Goal: Find specific page/section: Find specific page/section

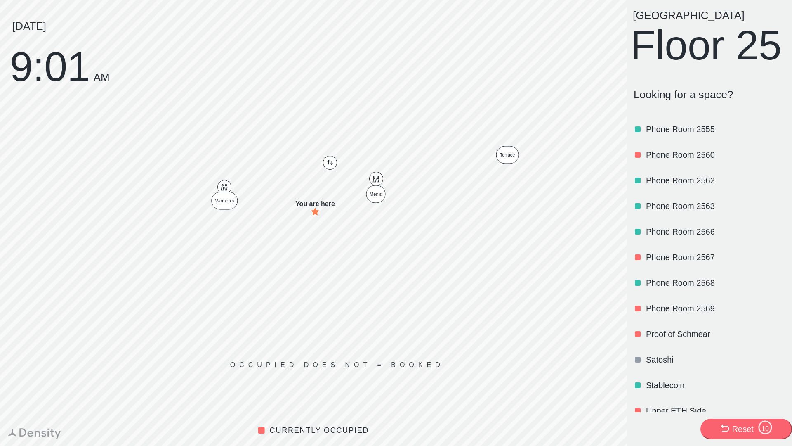
scroll to position [994, 0]
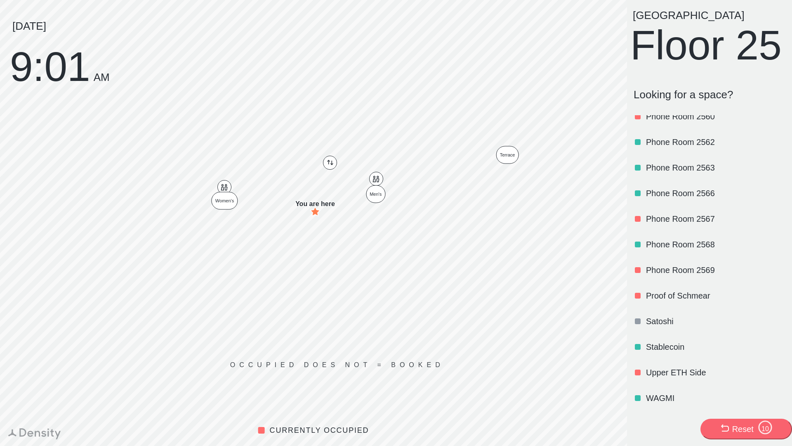
click at [656, 394] on p "WAGMI" at bounding box center [715, 398] width 138 height 12
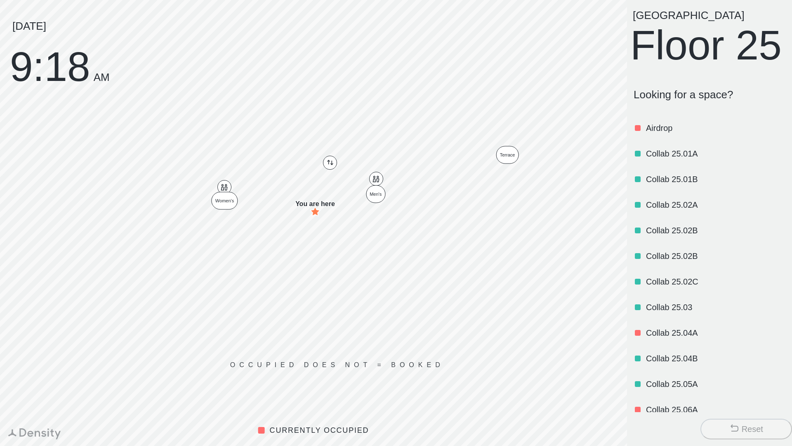
click at [662, 134] on p "Airdrop" at bounding box center [715, 128] width 138 height 12
click at [672, 185] on p "Collab 25.01B" at bounding box center [715, 179] width 138 height 12
click at [665, 134] on p "Airdrop" at bounding box center [715, 128] width 138 height 12
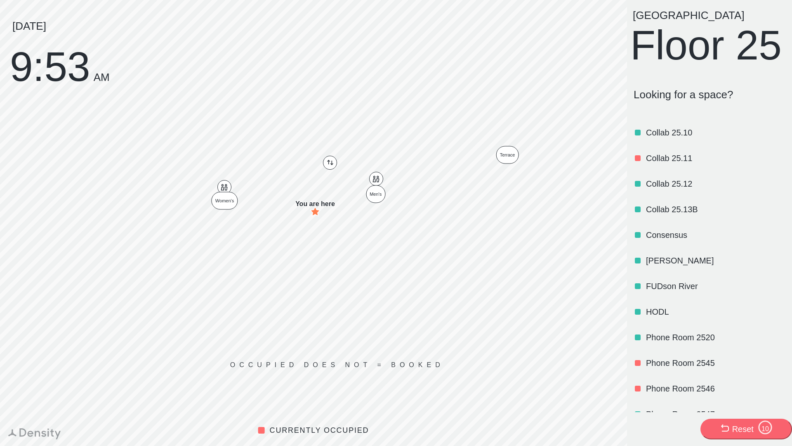
scroll to position [559, 0]
click at [672, 240] on p "Consensus" at bounding box center [715, 234] width 138 height 12
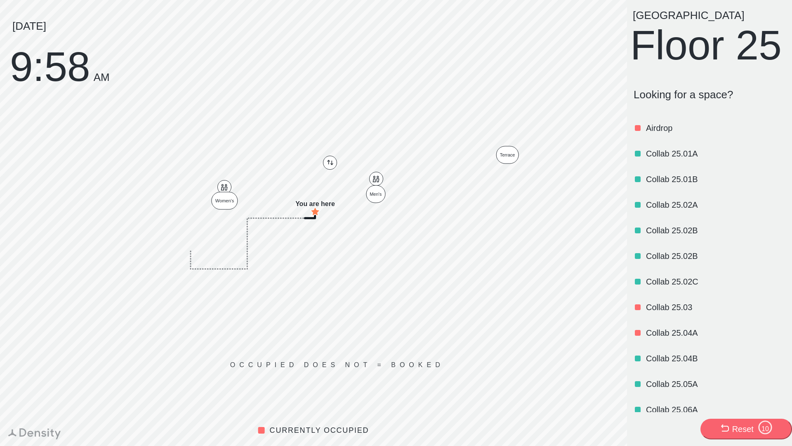
scroll to position [455, 0]
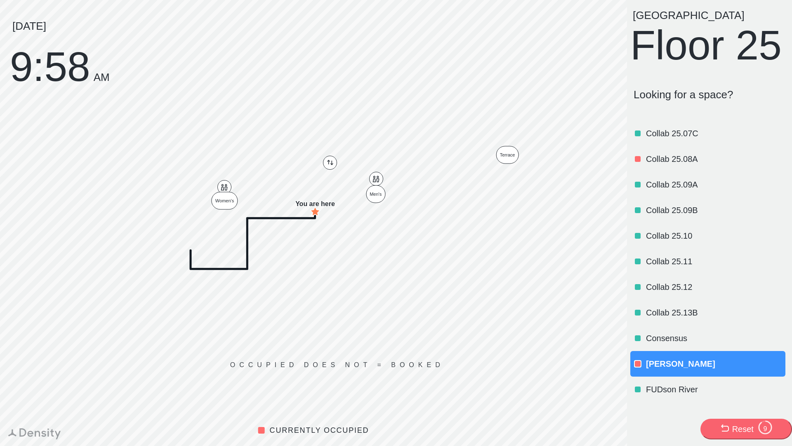
click at [708, 412] on div "NYC Floor 25 Looking for a space? Airdrop Collab 25.01A Collab 25.01B Collab 25…" at bounding box center [709, 223] width 165 height 446
click at [728, 422] on div "Reset 8" at bounding box center [746, 429] width 53 height 19
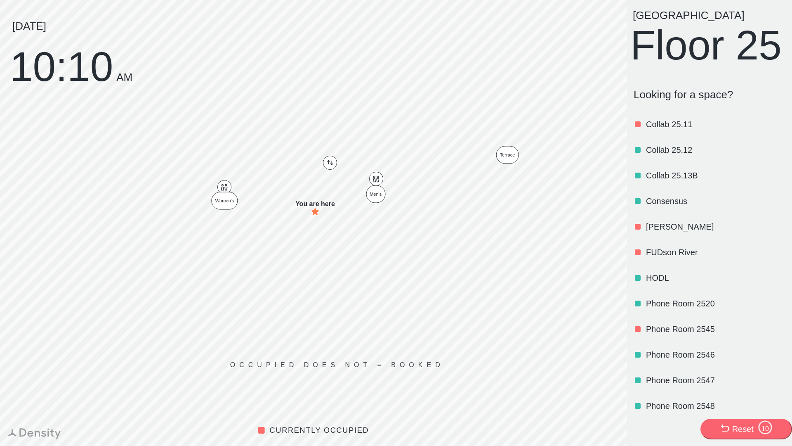
scroll to position [583, 0]
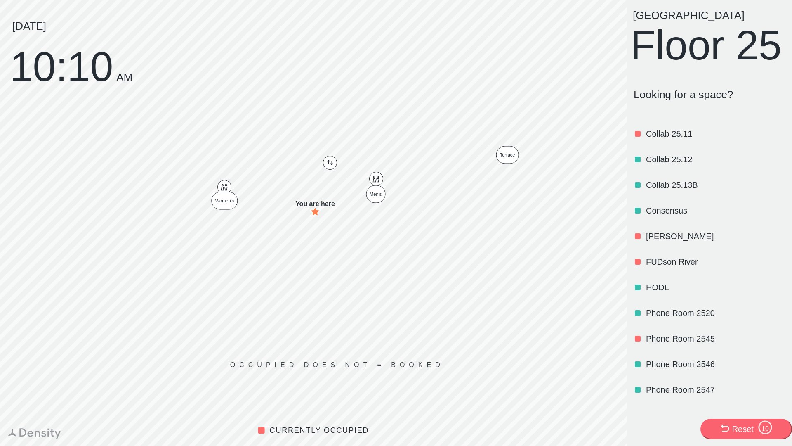
click at [663, 216] on p "Consensus" at bounding box center [715, 211] width 138 height 12
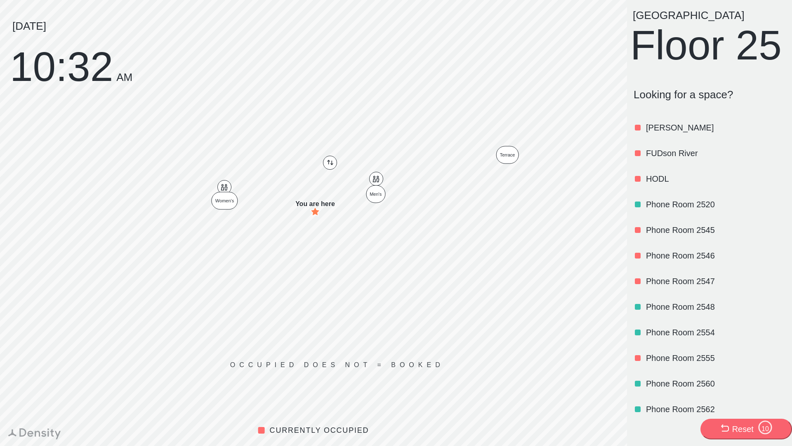
scroll to position [694, 0]
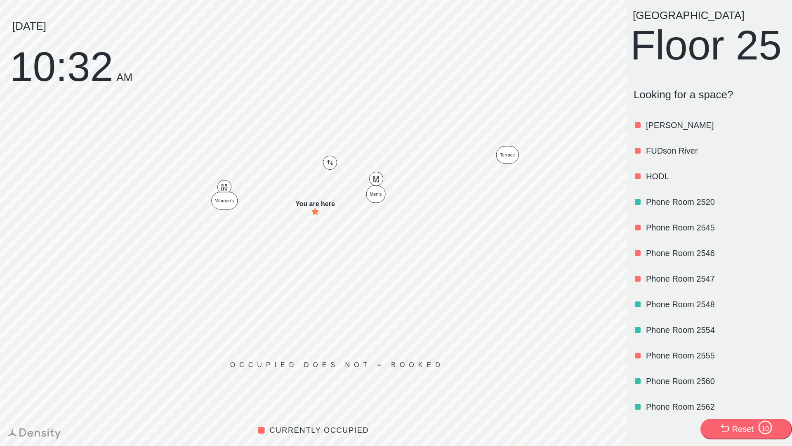
click at [661, 156] on p "FUDson River" at bounding box center [715, 151] width 138 height 12
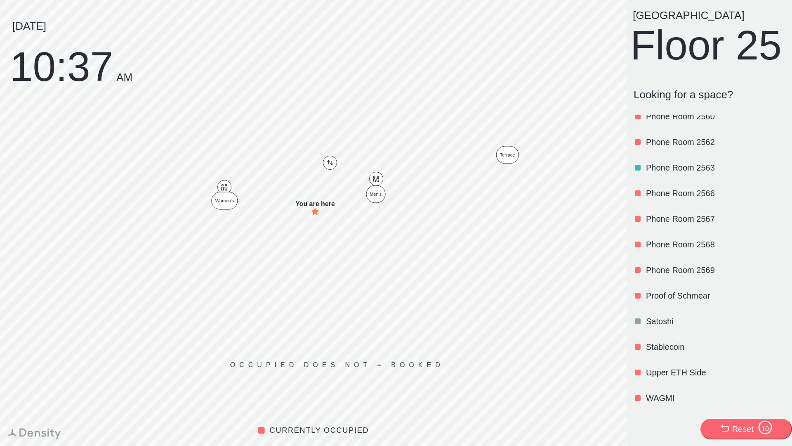
scroll to position [993, 0]
click at [687, 345] on p "Stablecoin" at bounding box center [715, 347] width 138 height 12
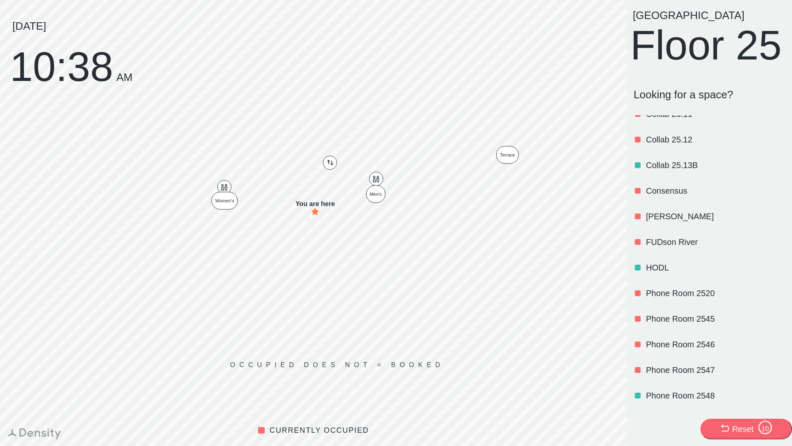
scroll to position [603, 0]
click at [654, 221] on p "[PERSON_NAME]" at bounding box center [715, 216] width 138 height 12
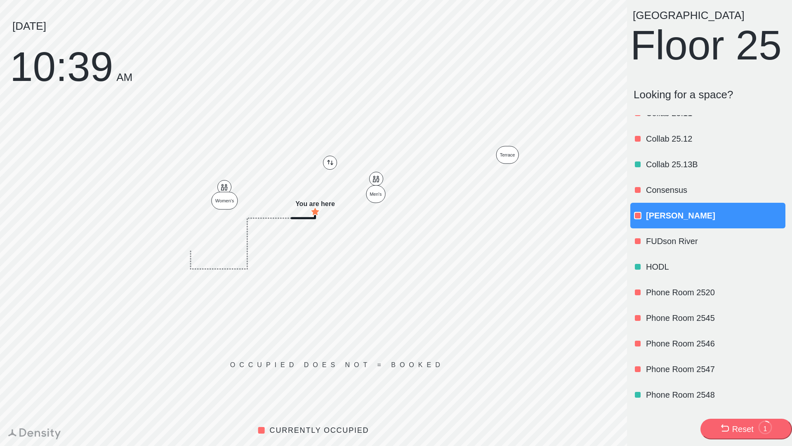
scroll to position [0, 0]
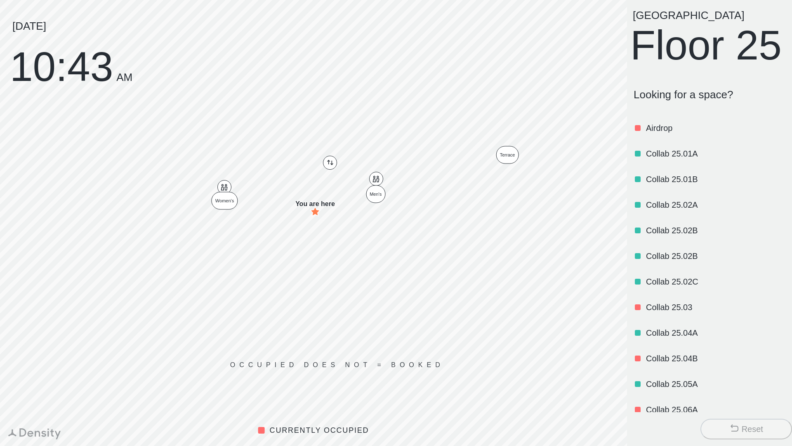
click at [750, 427] on div "Reset" at bounding box center [752, 429] width 21 height 12
click at [744, 422] on button "Reset" at bounding box center [747, 428] width 92 height 21
click at [725, 423] on button "Reset" at bounding box center [747, 428] width 92 height 21
click at [714, 427] on button "Reset" at bounding box center [747, 428] width 92 height 21
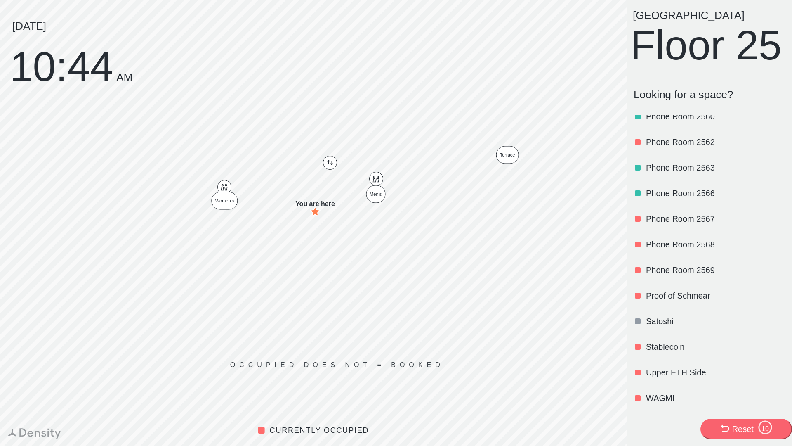
scroll to position [976, 0]
click at [667, 352] on p "Stablecoin" at bounding box center [715, 347] width 138 height 12
click at [670, 399] on p "WAGMI" at bounding box center [715, 398] width 138 height 12
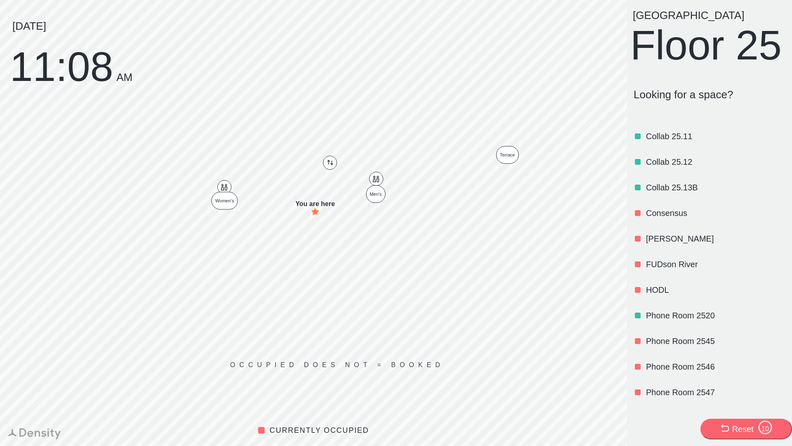
scroll to position [583, 0]
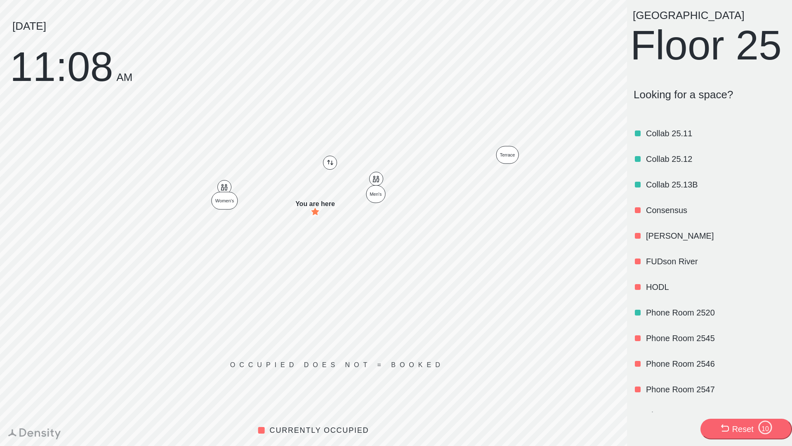
click at [656, 241] on p "[PERSON_NAME]" at bounding box center [715, 236] width 138 height 12
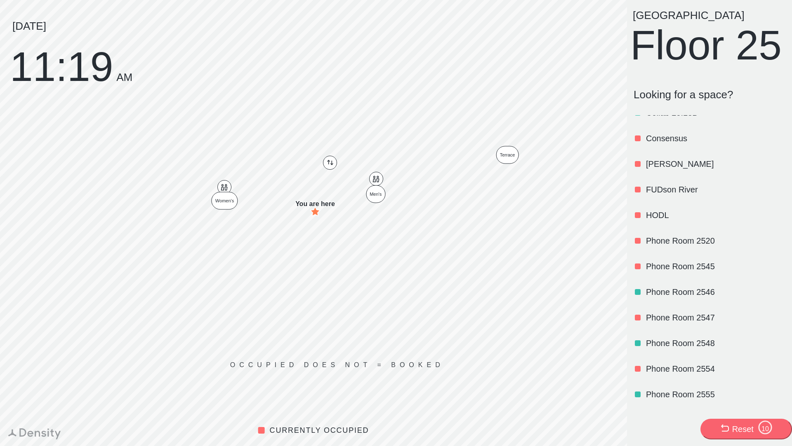
scroll to position [656, 0]
click at [662, 168] on p "[PERSON_NAME]" at bounding box center [715, 163] width 138 height 12
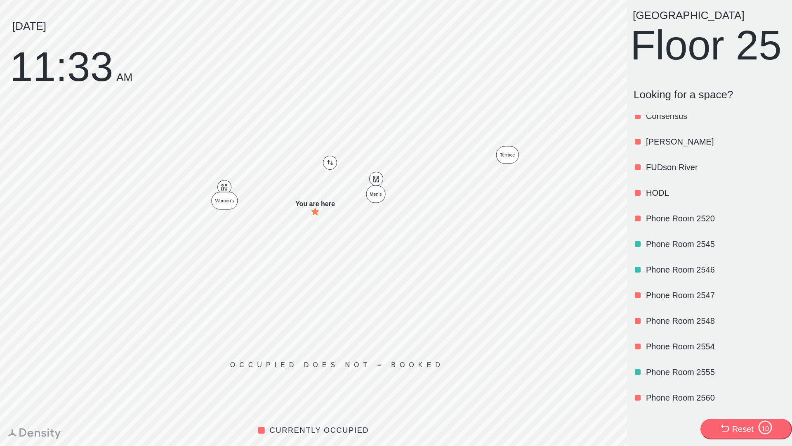
scroll to position [678, 0]
click at [655, 147] on p "[PERSON_NAME]" at bounding box center [715, 141] width 138 height 12
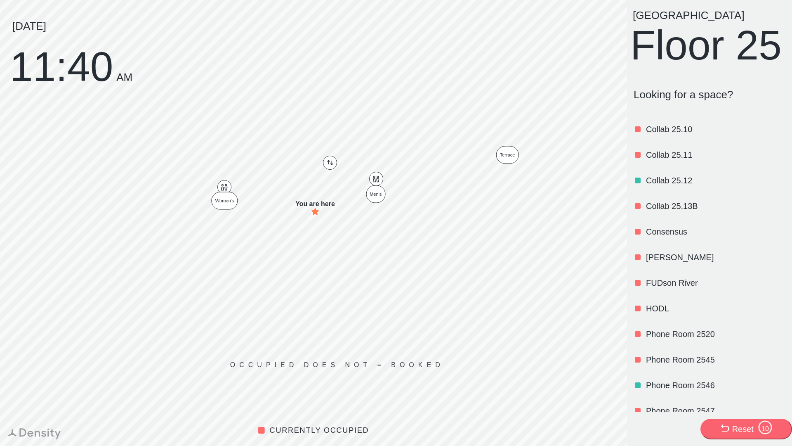
scroll to position [578, 0]
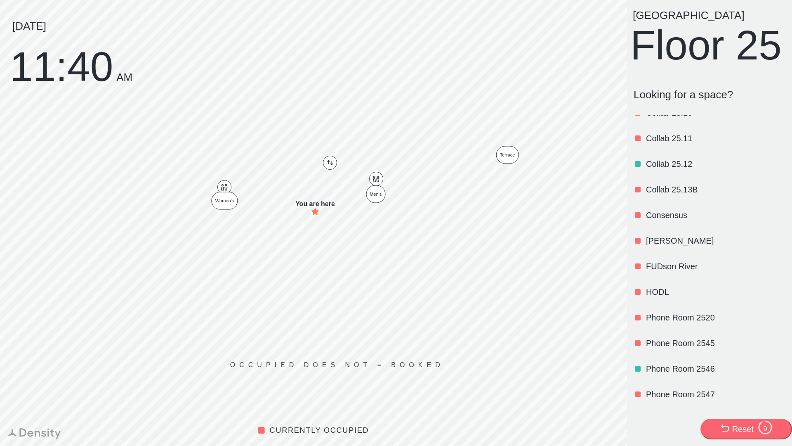
click at [672, 221] on p "Consensus" at bounding box center [715, 215] width 138 height 12
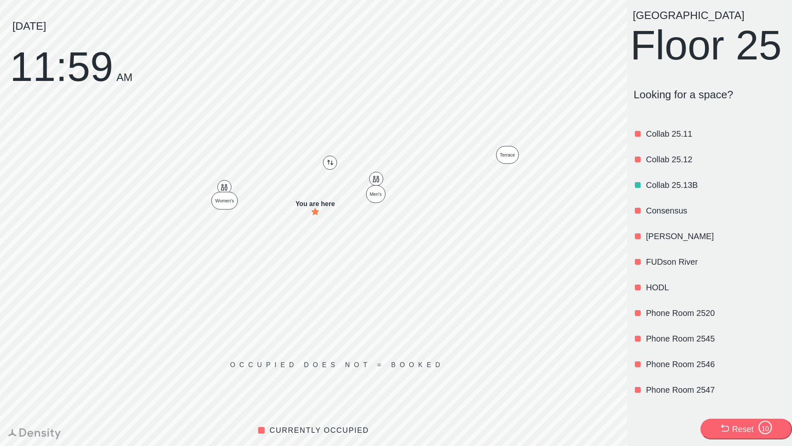
scroll to position [584, 0]
click at [654, 291] on p "HODL" at bounding box center [715, 286] width 138 height 12
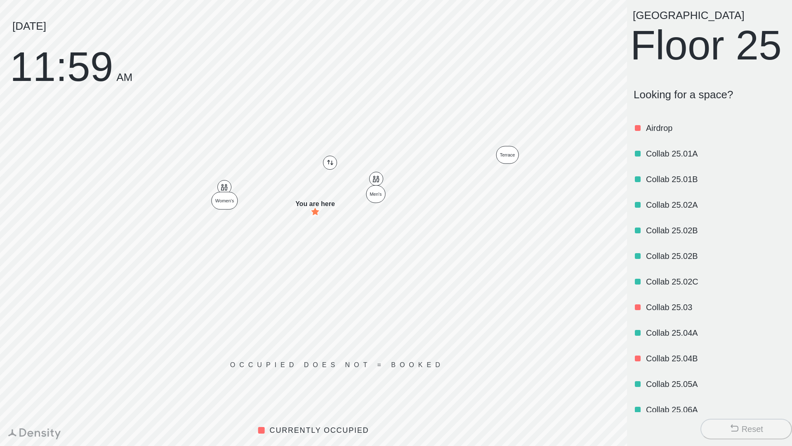
scroll to position [327, 0]
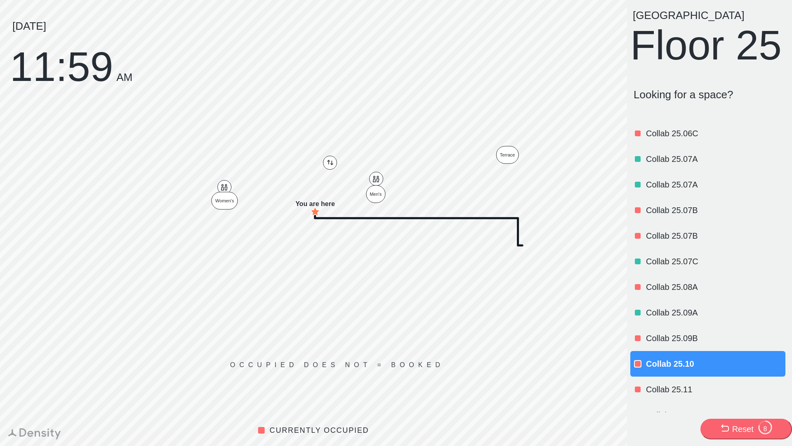
click at [729, 429] on icon at bounding box center [725, 428] width 10 height 10
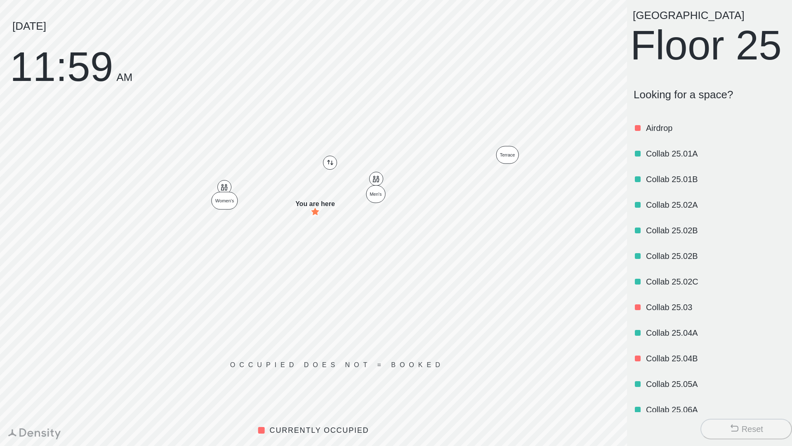
click at [722, 422] on button "Reset" at bounding box center [747, 428] width 92 height 21
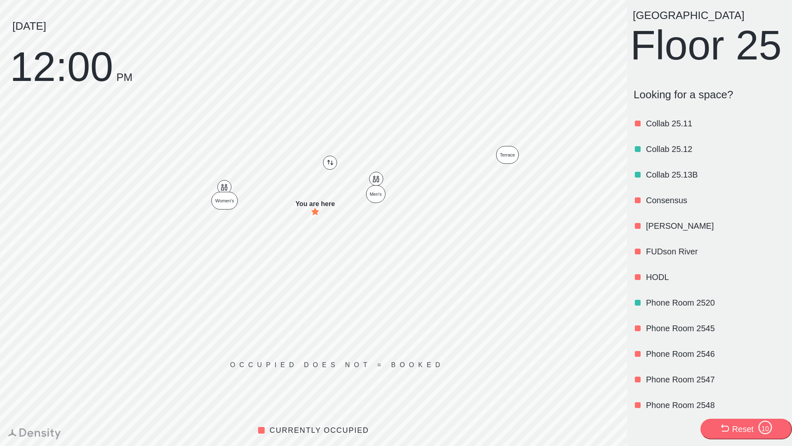
scroll to position [593, 0]
click at [667, 205] on p "Consensus" at bounding box center [715, 200] width 138 height 12
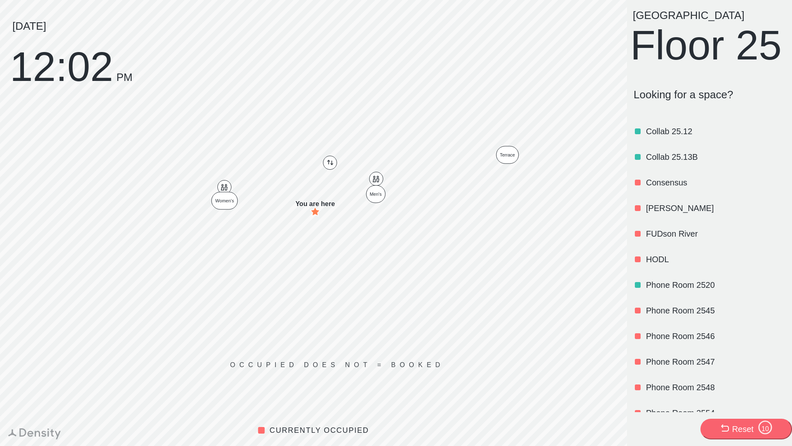
scroll to position [614, 0]
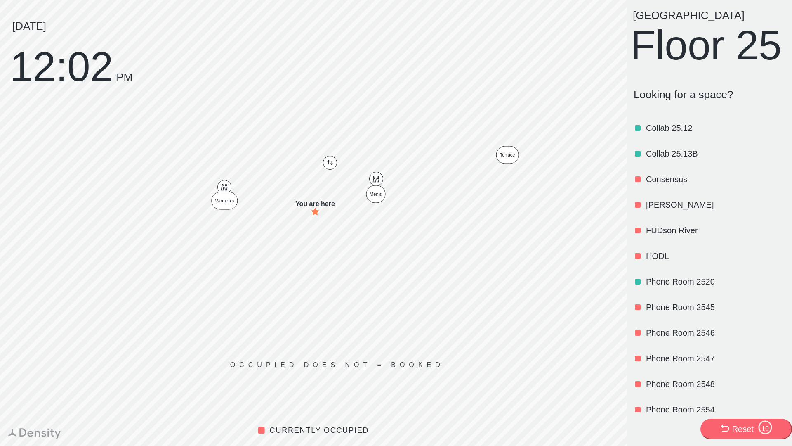
click at [653, 262] on p "HODL" at bounding box center [715, 256] width 138 height 12
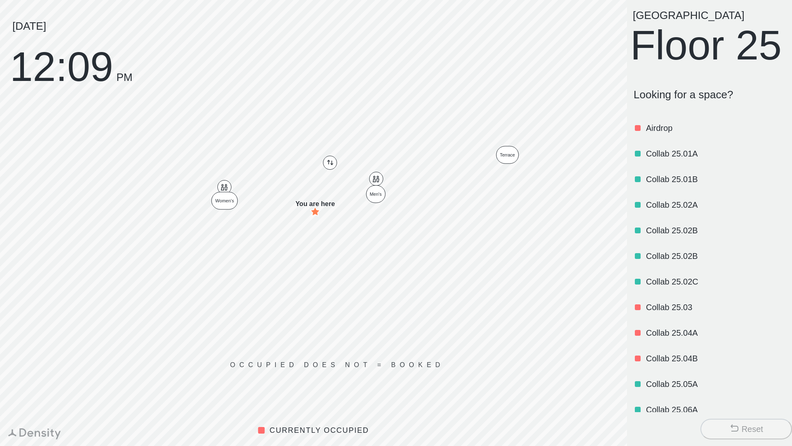
click at [656, 134] on p "Airdrop" at bounding box center [715, 128] width 138 height 12
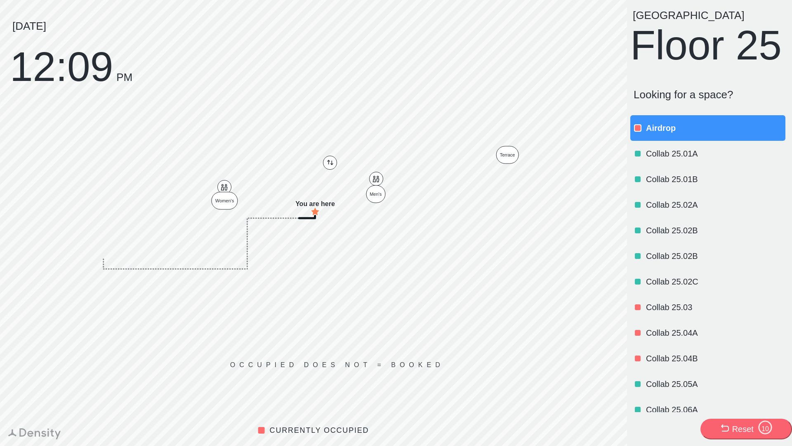
click at [650, 142] on div "Airdrop" at bounding box center [715, 128] width 138 height 28
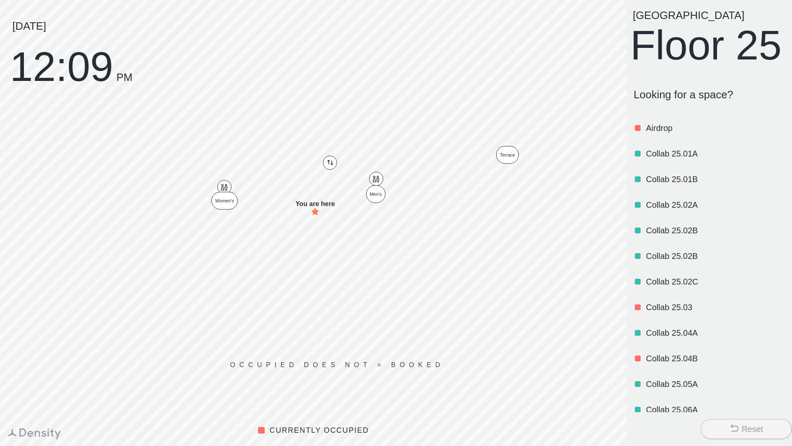
click at [659, 134] on p "Airdrop" at bounding box center [715, 128] width 138 height 12
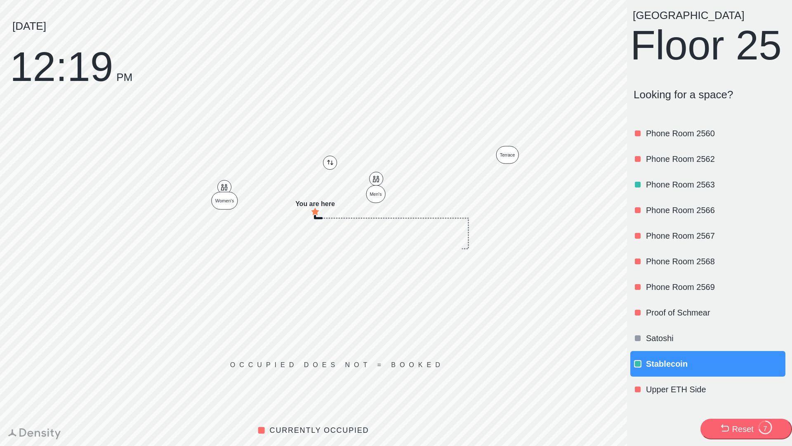
click at [715, 420] on button "Reset 7" at bounding box center [747, 428] width 92 height 21
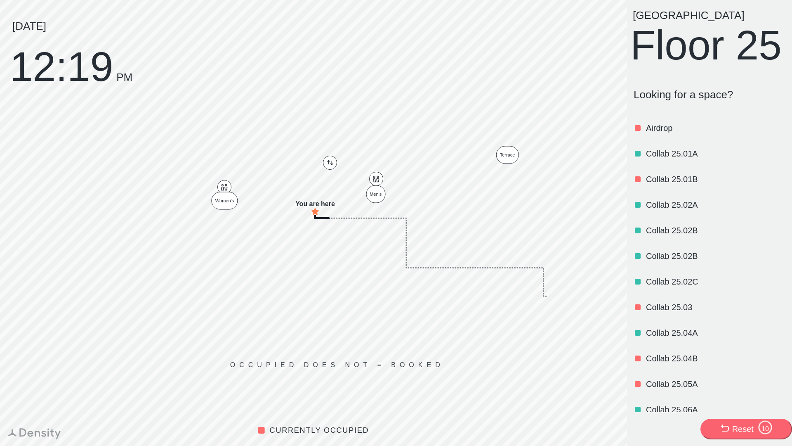
scroll to position [353, 0]
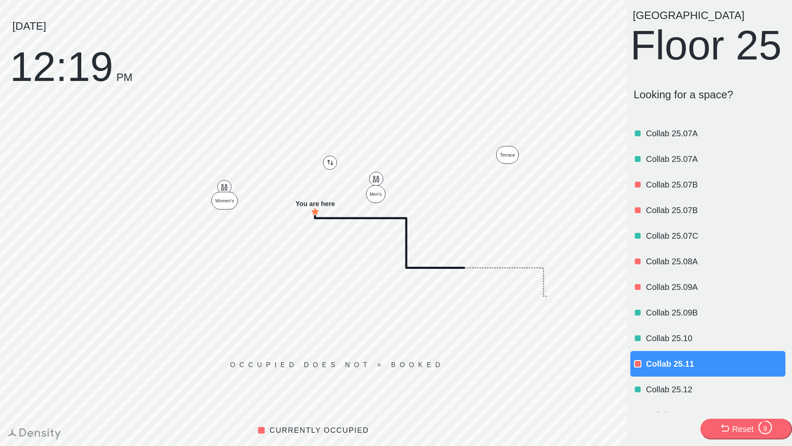
click at [723, 423] on icon at bounding box center [725, 428] width 10 height 10
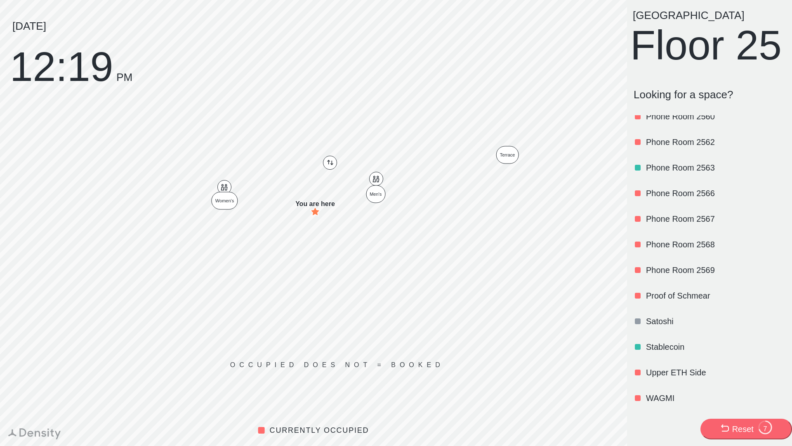
scroll to position [992, 0]
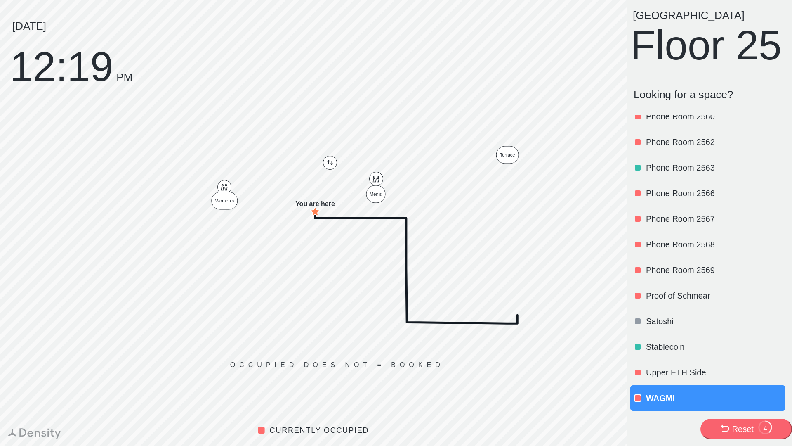
click at [750, 425] on div "Reset" at bounding box center [742, 429] width 21 height 12
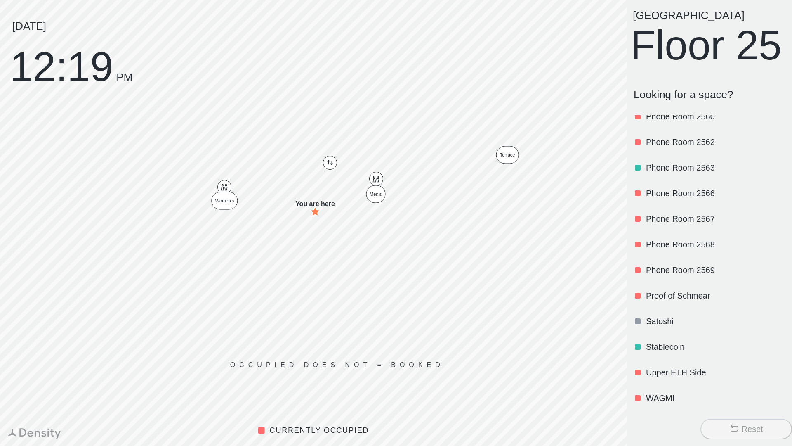
scroll to position [0, 0]
